Goal: Go to known website: Go to known website

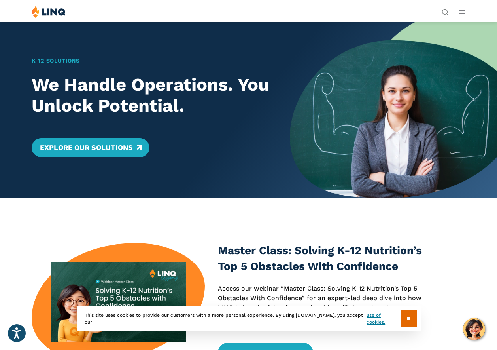
click at [377, 86] on span "Overview" at bounding box center [387, 84] width 21 height 6
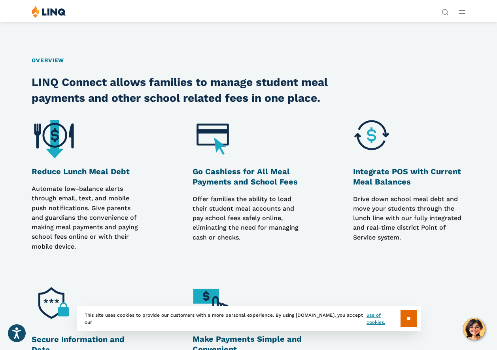
scroll to position [435, 0]
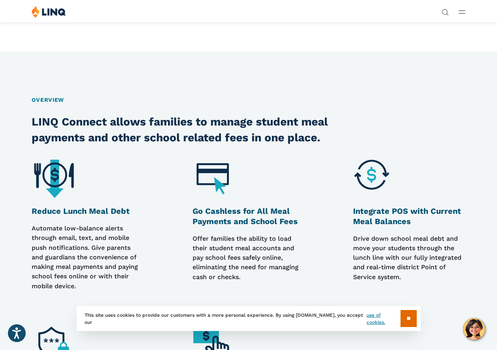
click at [65, 18] on img at bounding box center [49, 12] width 34 height 12
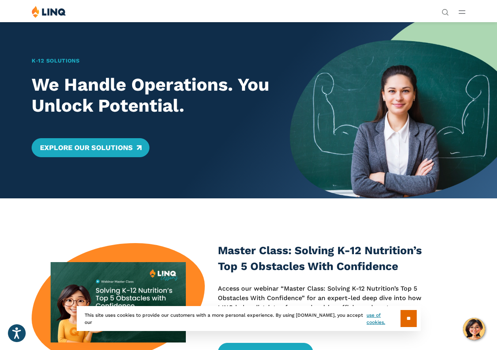
click at [372, 142] on link "Login" at bounding box center [385, 145] width 27 height 7
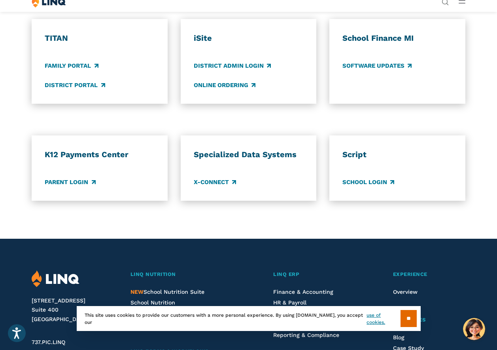
scroll to position [593, 0]
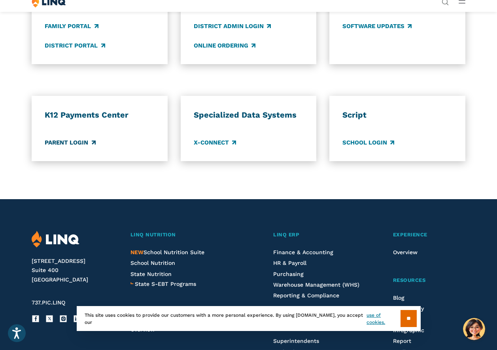
click at [82, 147] on link "Parent Login" at bounding box center [70, 142] width 51 height 9
